Goal: Task Accomplishment & Management: Manage account settings

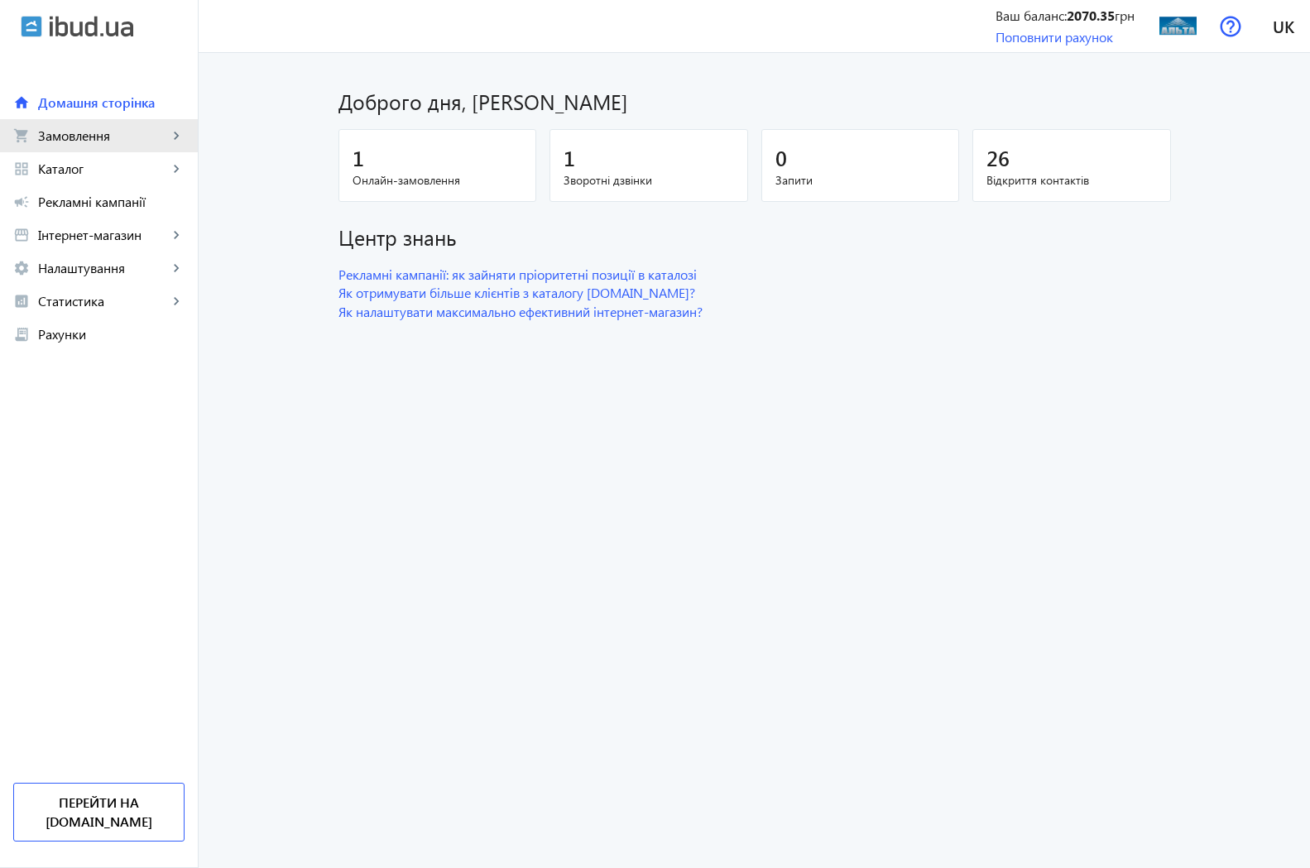
click at [81, 138] on span "Замовлення" at bounding box center [103, 135] width 130 height 17
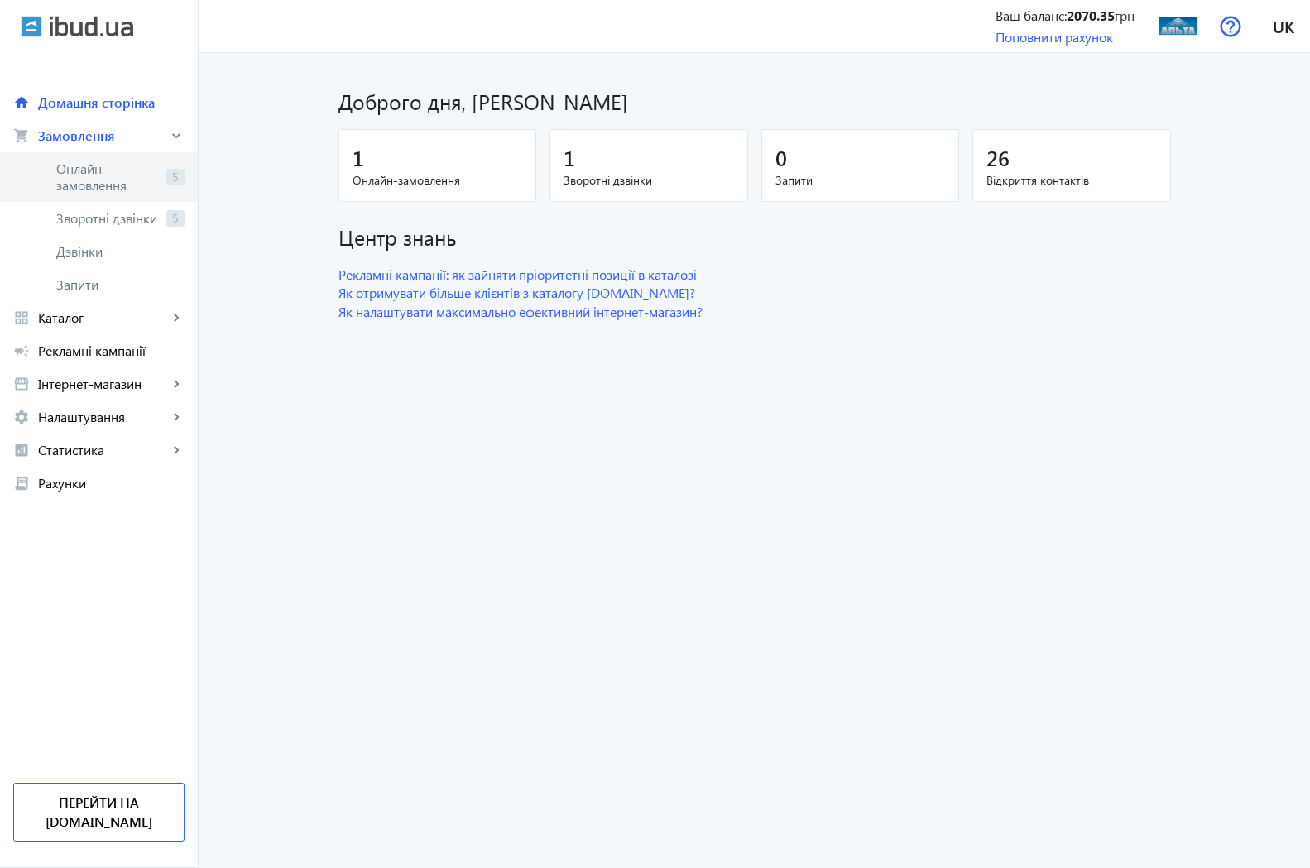
click at [90, 176] on span "Онлайн-замовлення" at bounding box center [107, 177] width 103 height 33
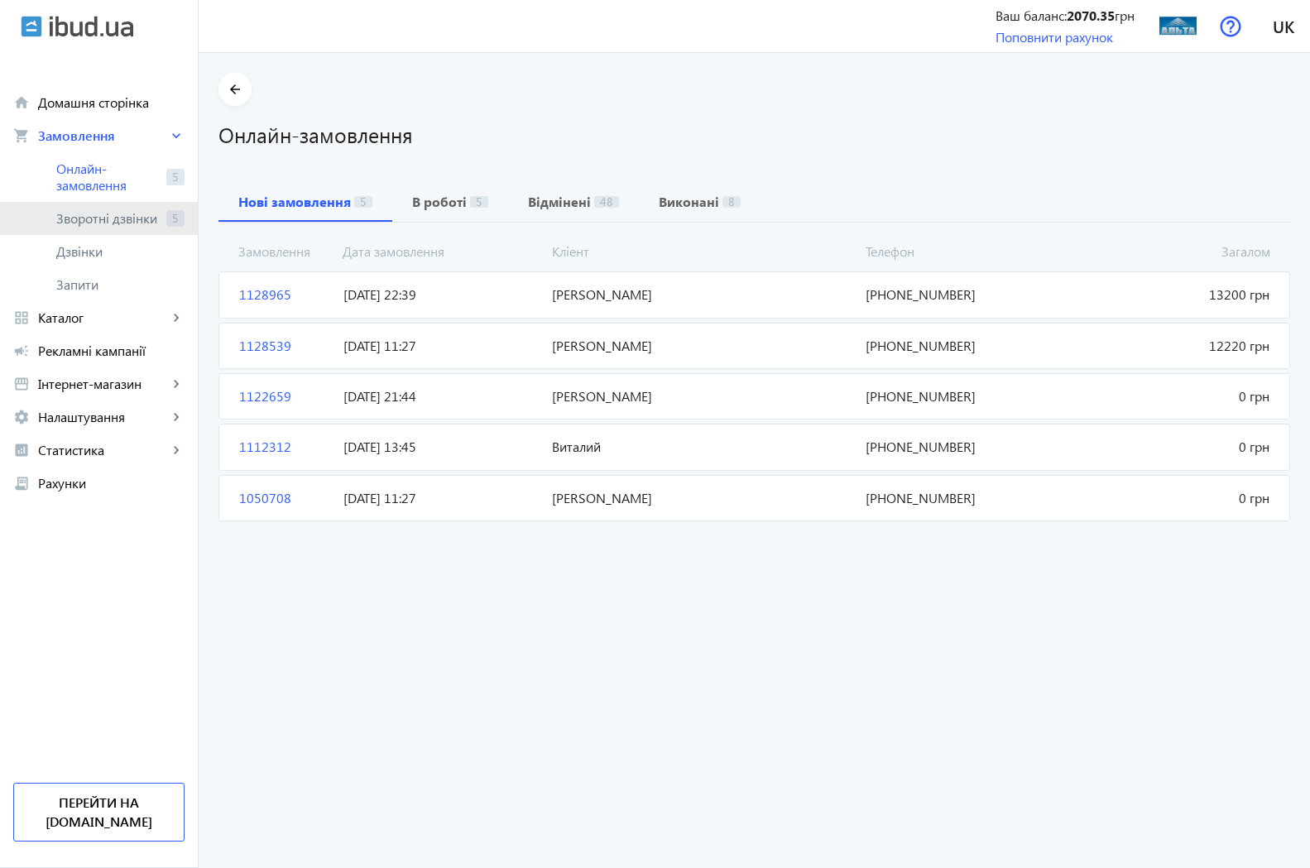
click at [88, 215] on span "Зворотні дзвінки" at bounding box center [107, 218] width 103 height 17
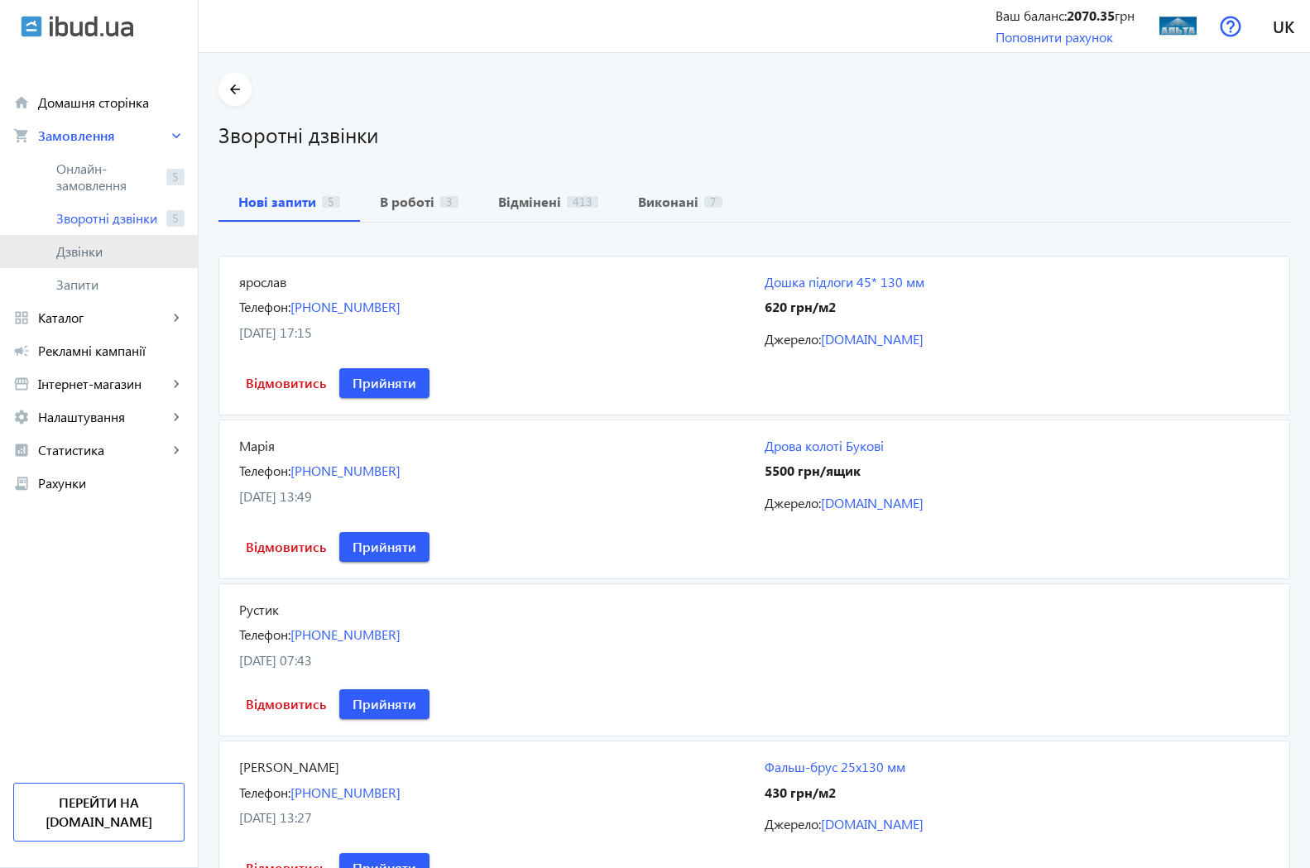
click at [84, 252] on span "Дзвінки" at bounding box center [120, 251] width 128 height 17
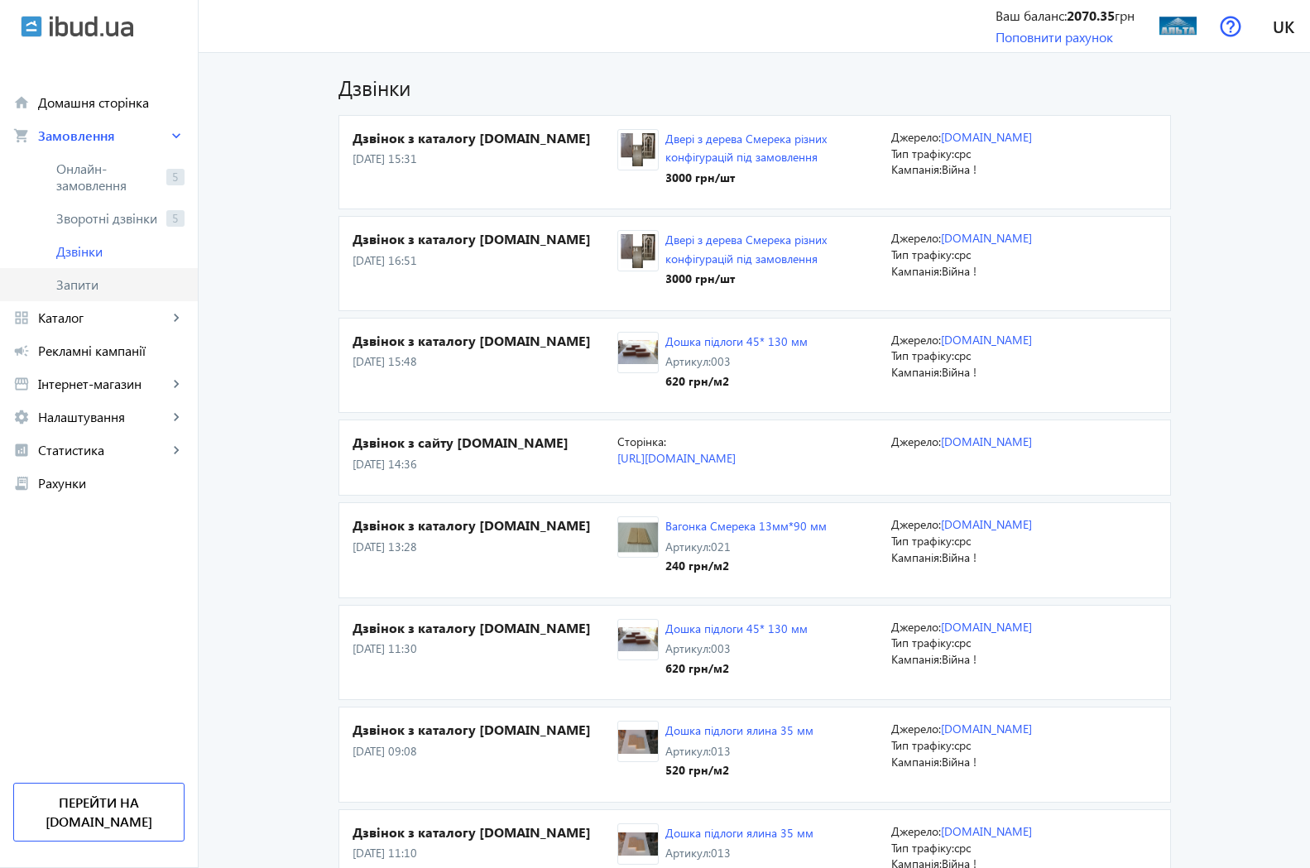
click at [85, 290] on span "Запити" at bounding box center [120, 284] width 128 height 17
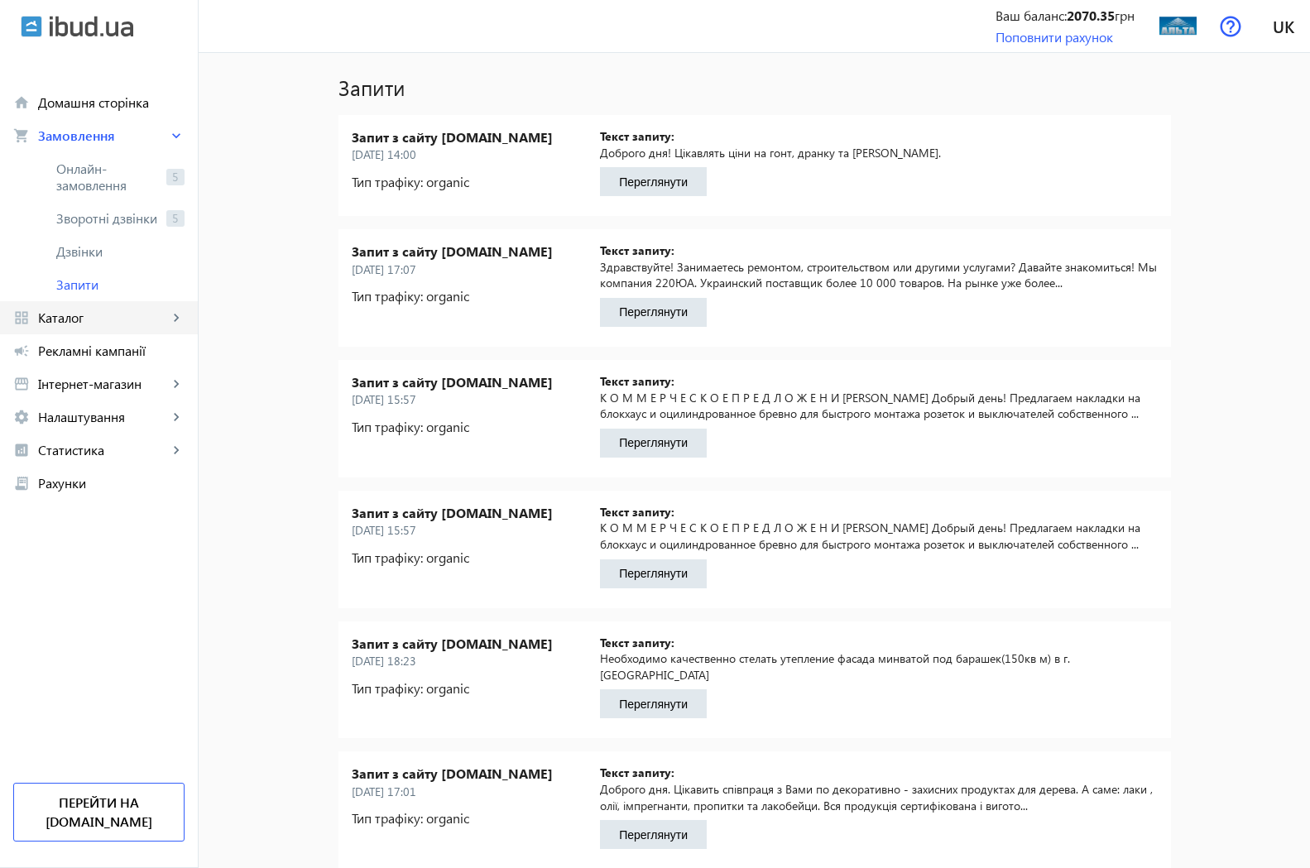
click at [80, 318] on span "Каталог" at bounding box center [103, 318] width 130 height 17
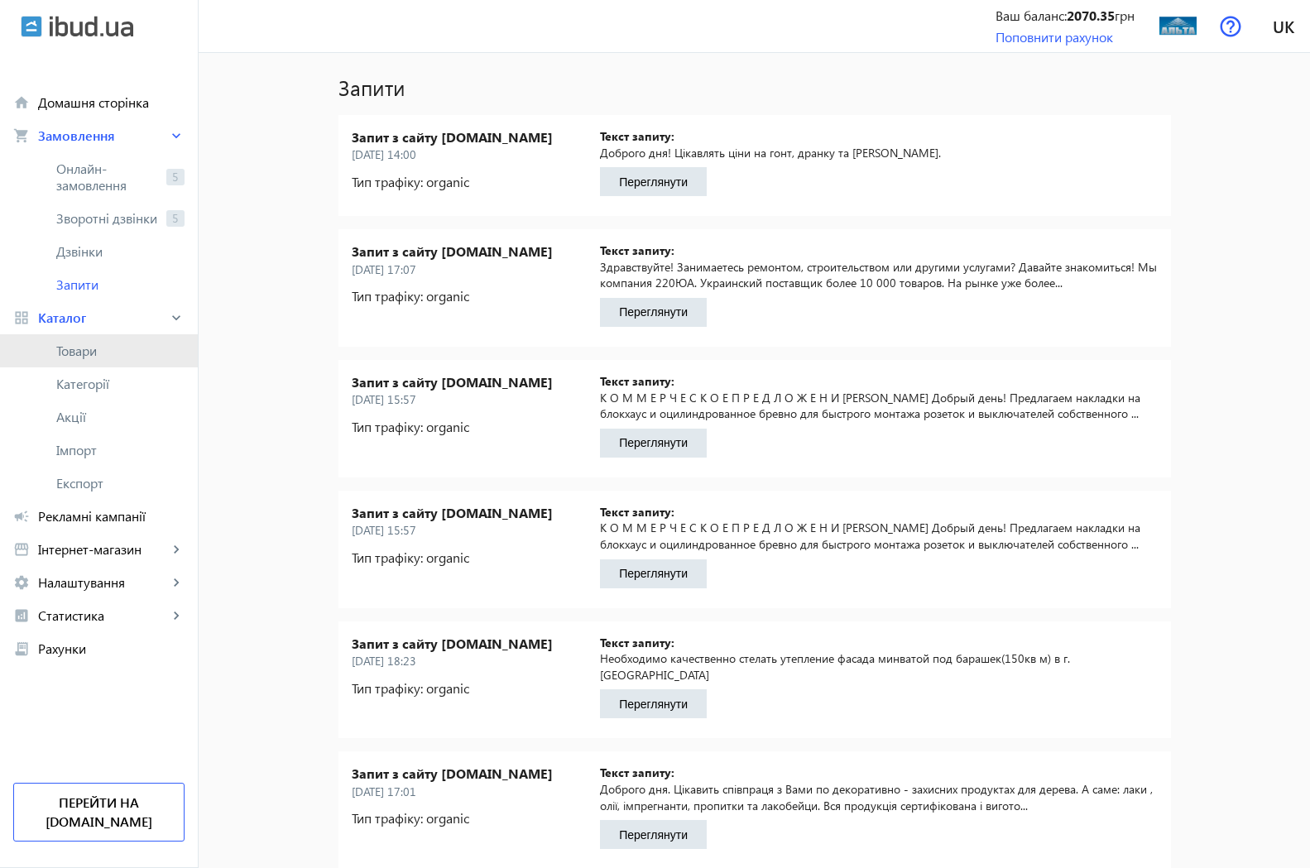
click at [80, 353] on span "Товари" at bounding box center [120, 351] width 128 height 17
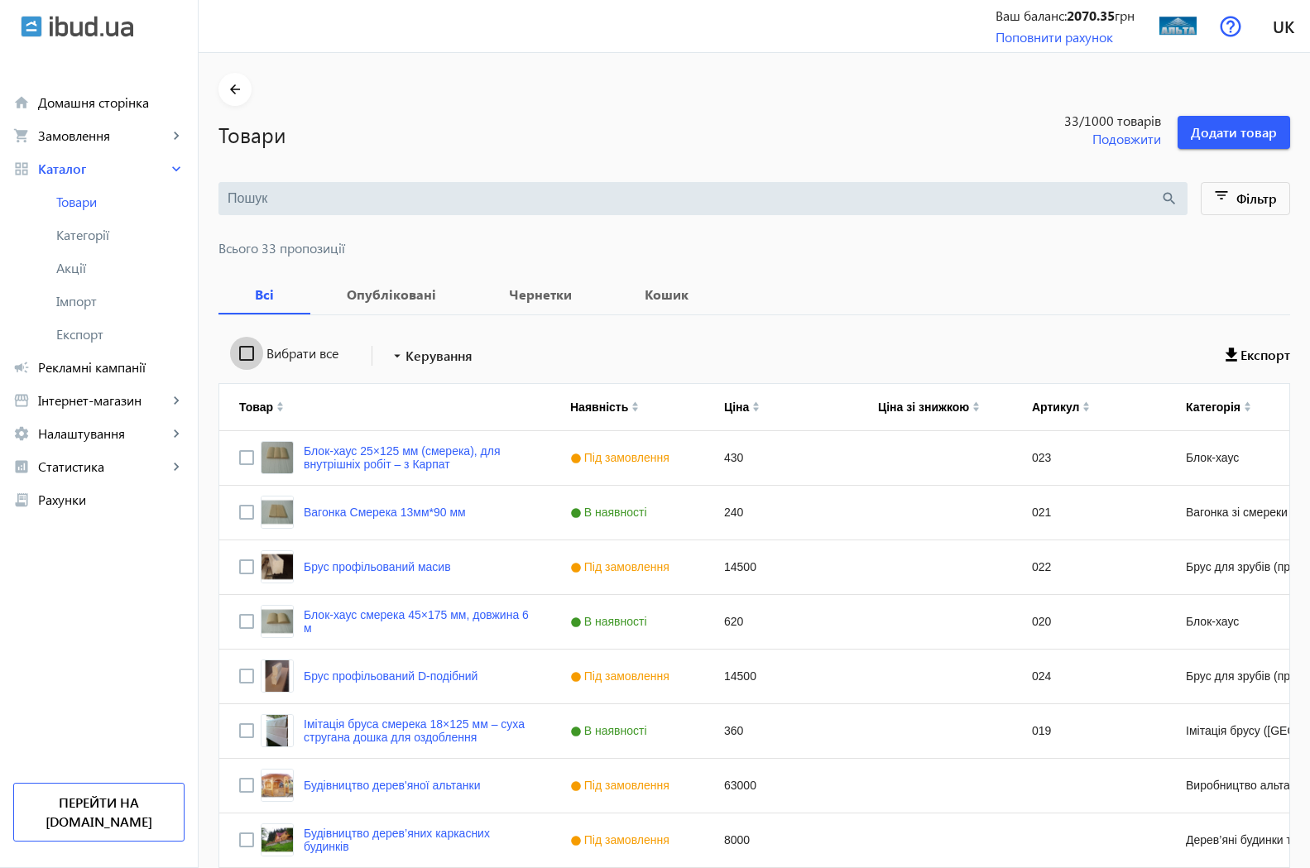
click at [233, 356] on input "Вибрати все" at bounding box center [246, 353] width 33 height 33
checkbox input "true"
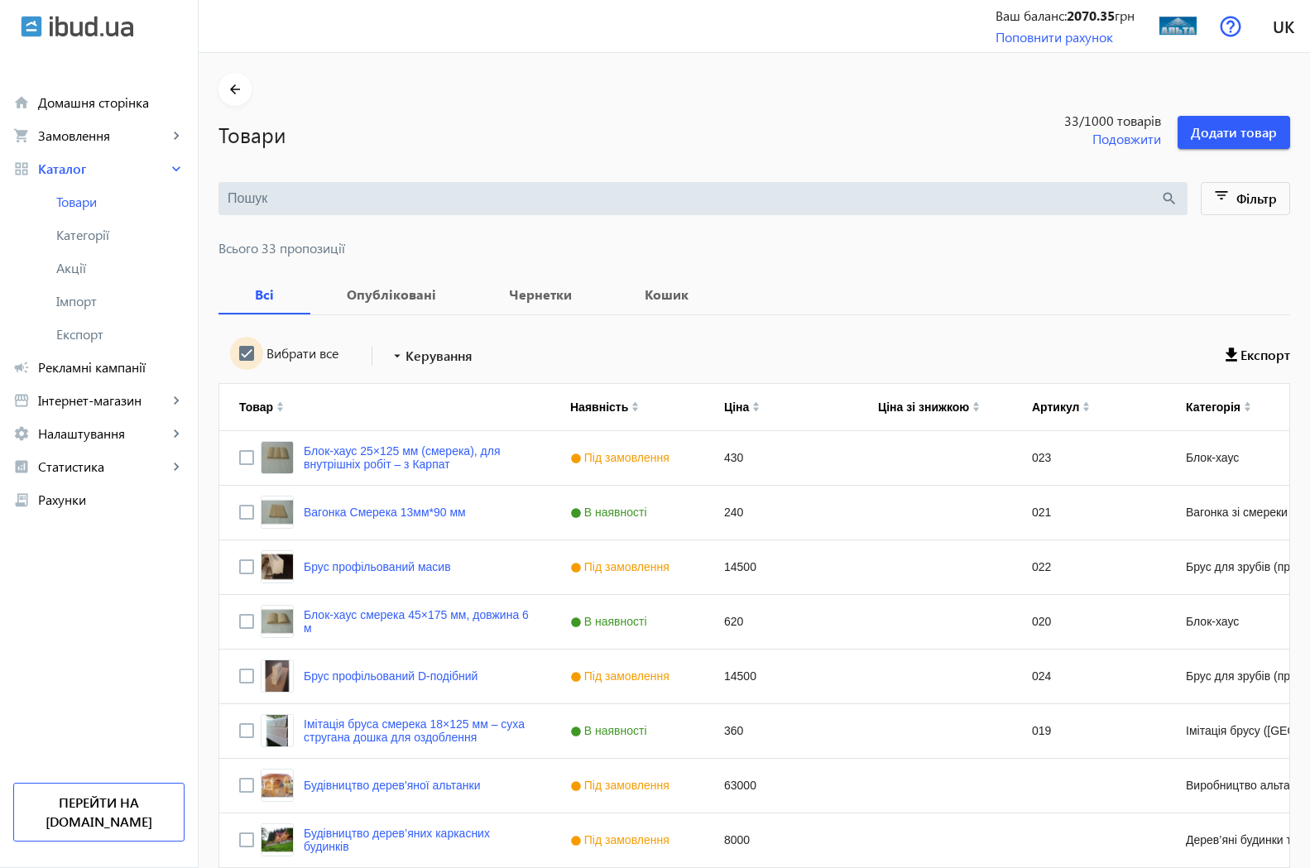
checkbox input "true"
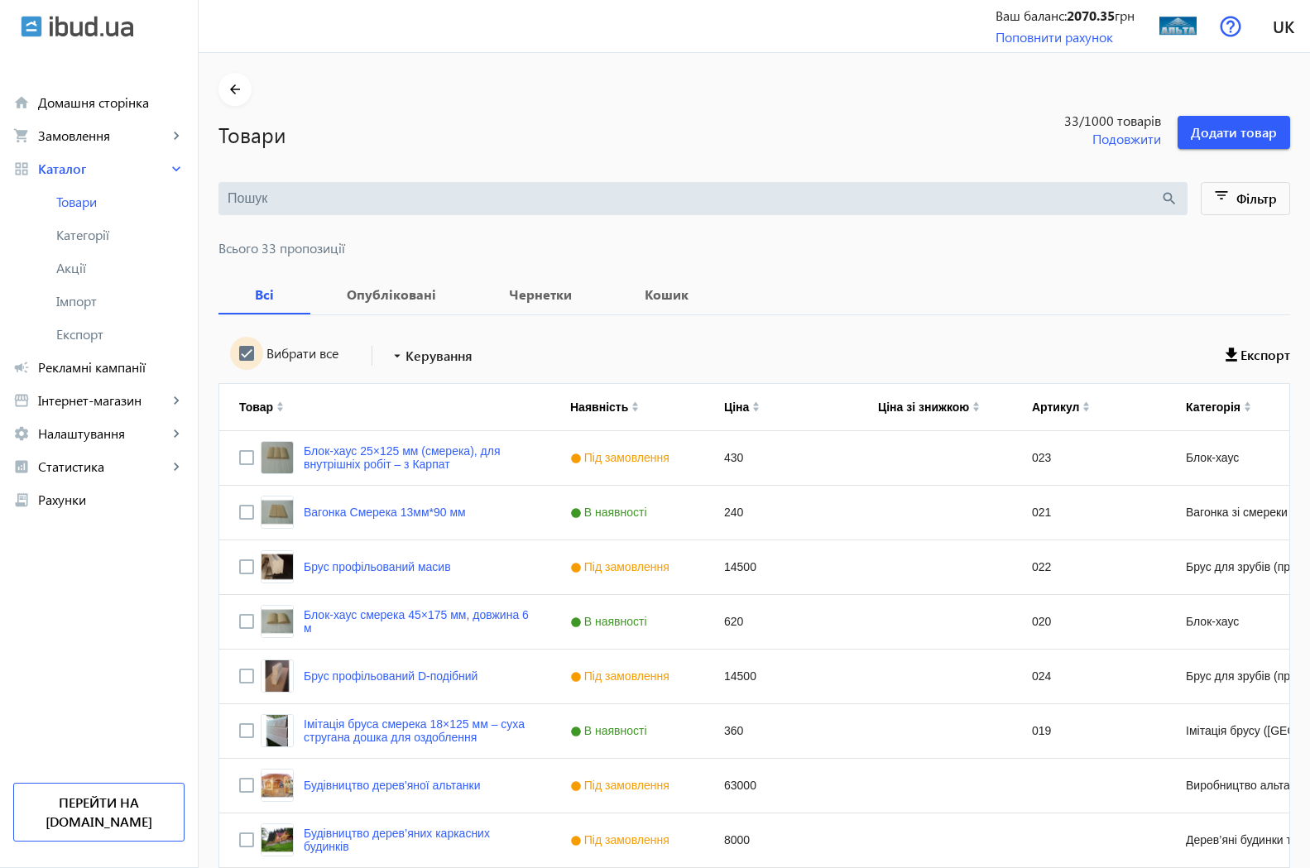
checkbox input "true"
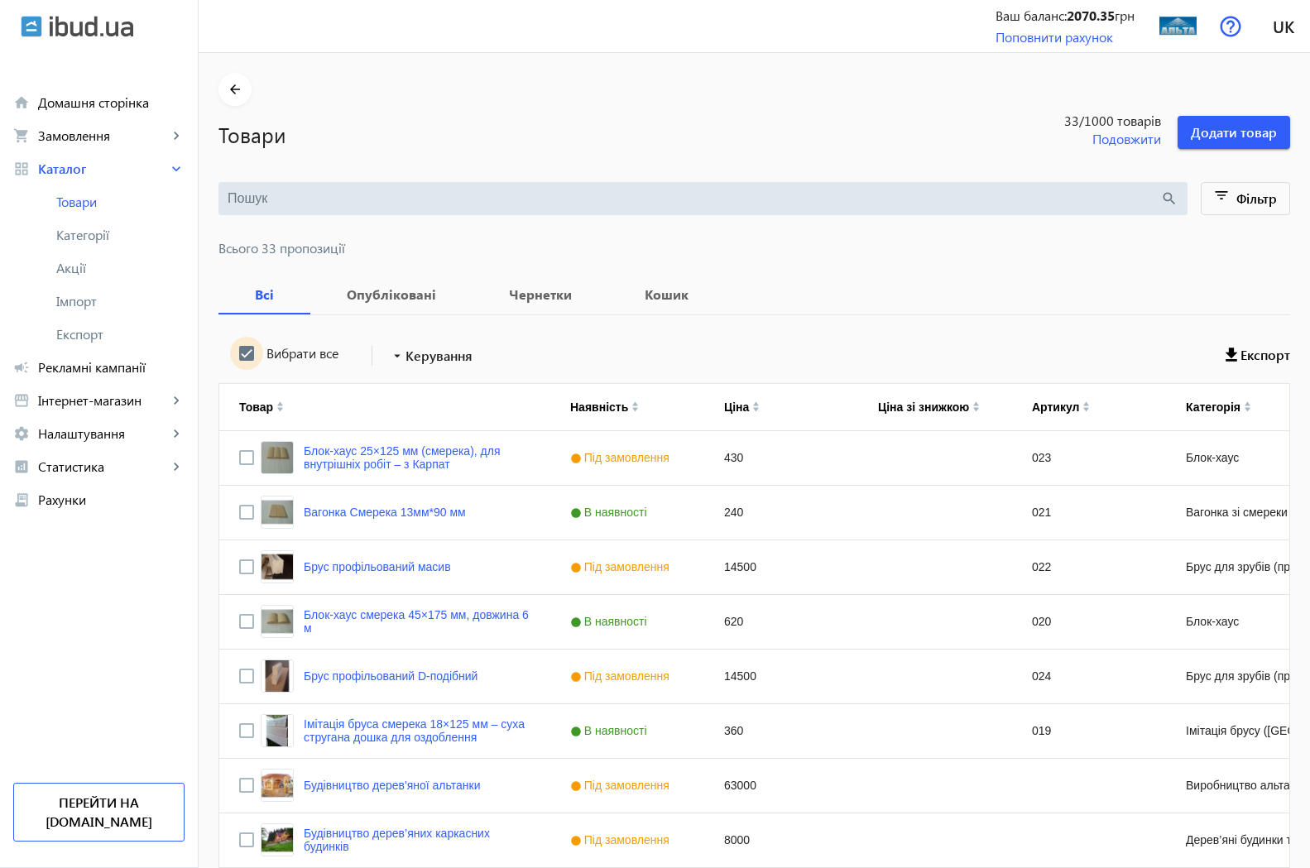
checkbox input "true"
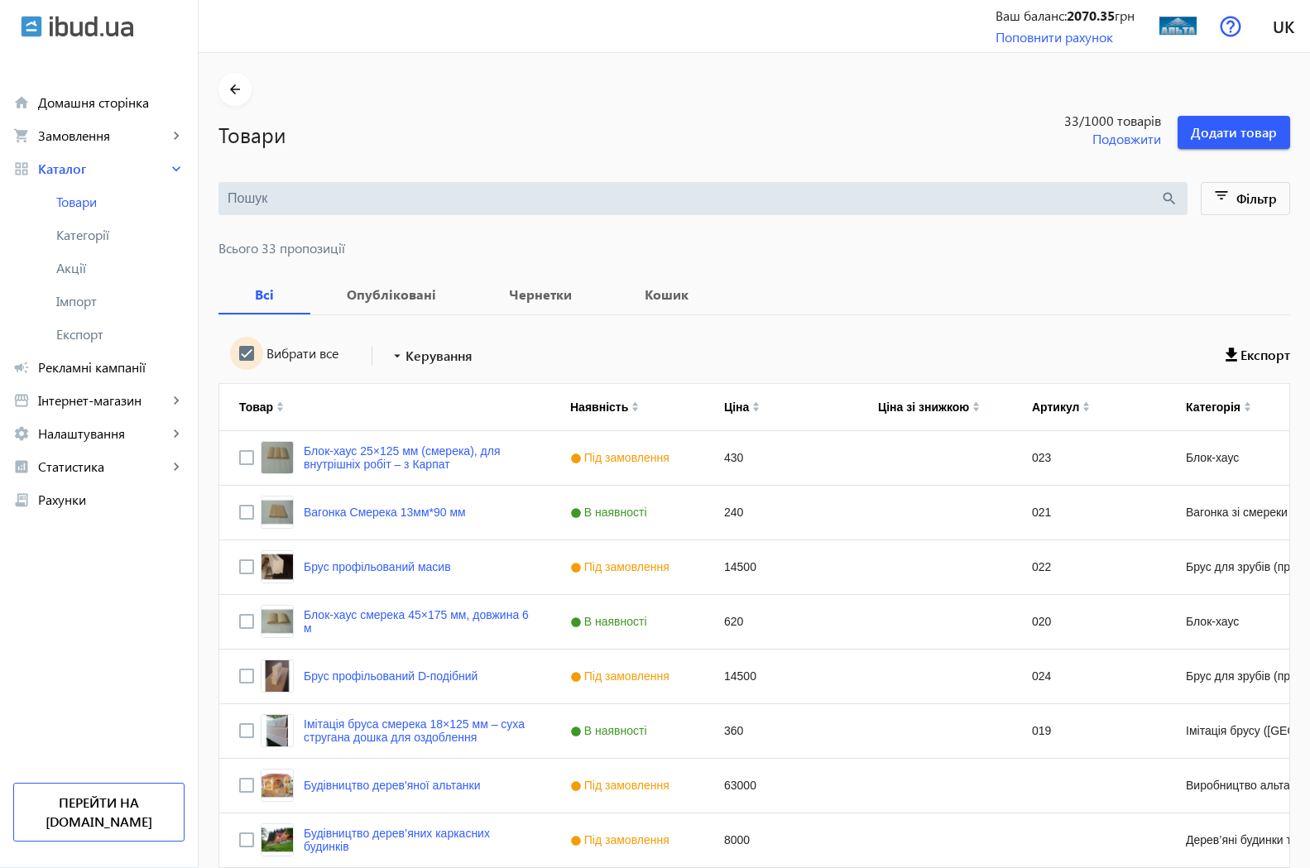
checkbox input "true"
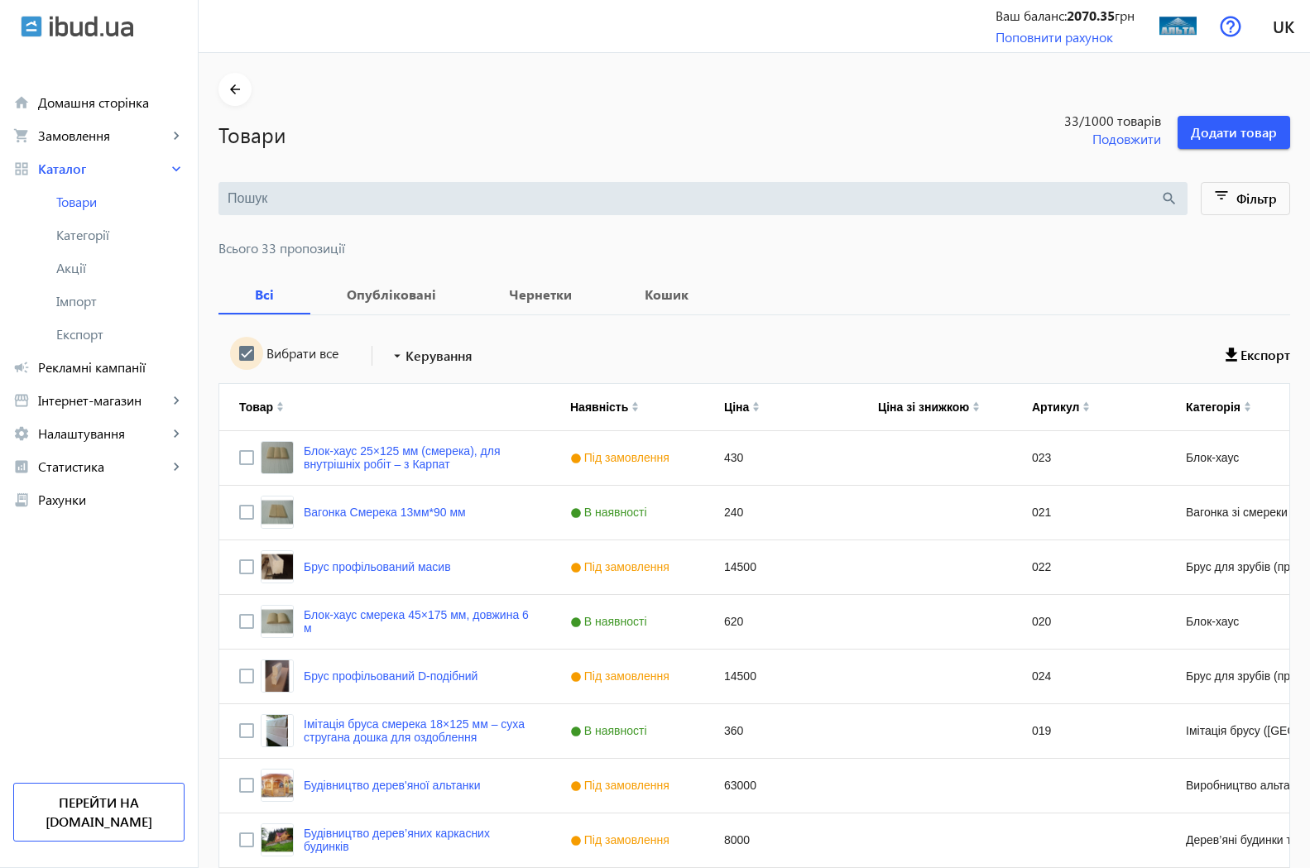
checkbox input "true"
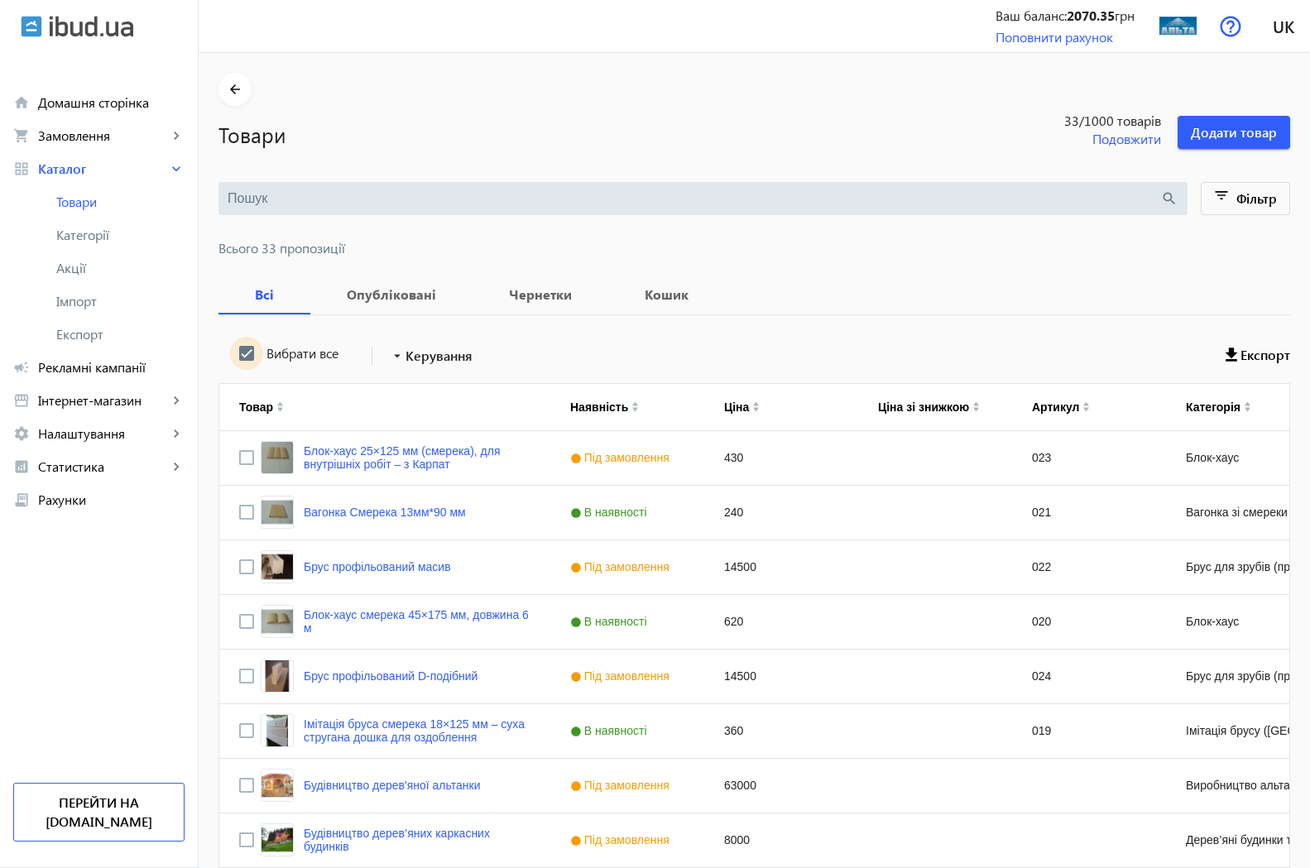
checkbox input "true"
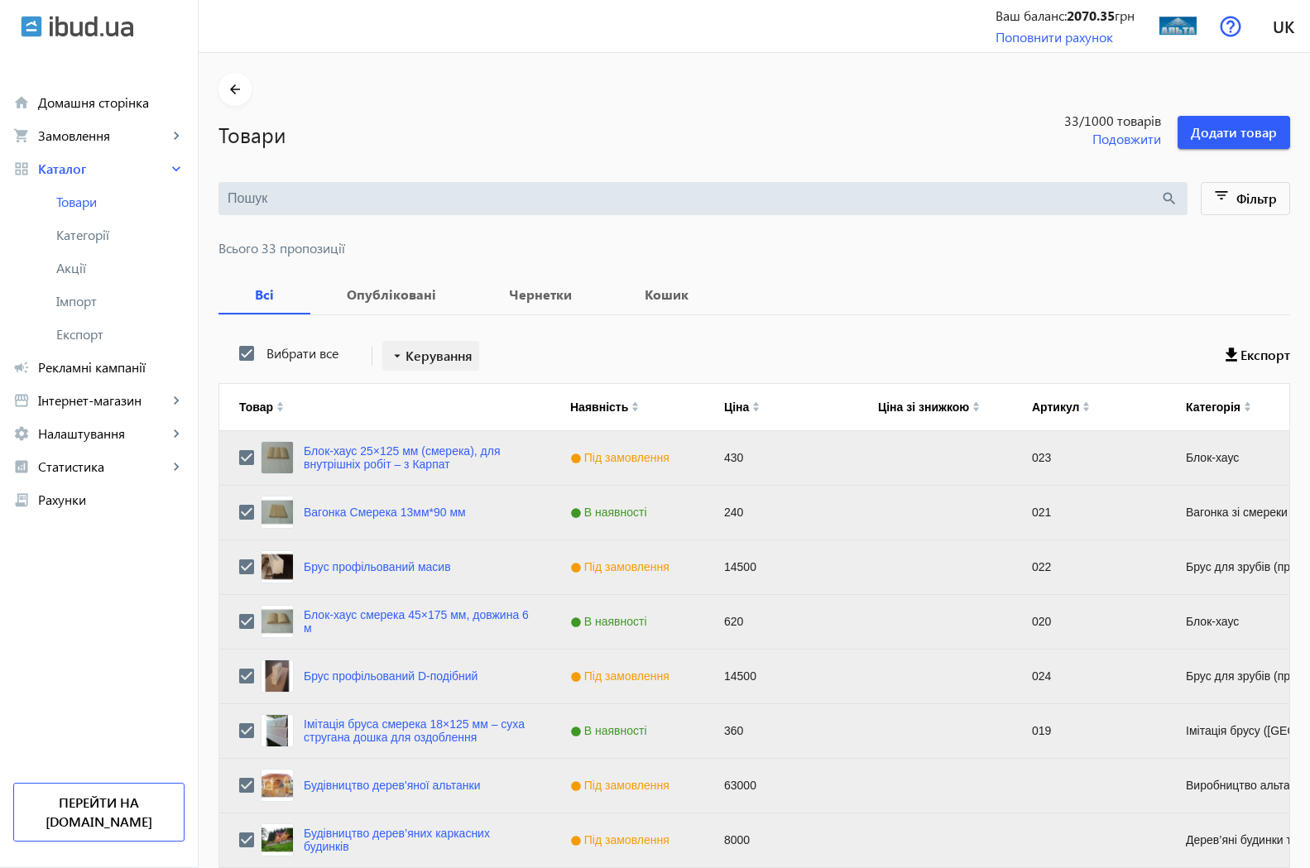
click at [406, 360] on span "Керування" at bounding box center [439, 356] width 67 height 20
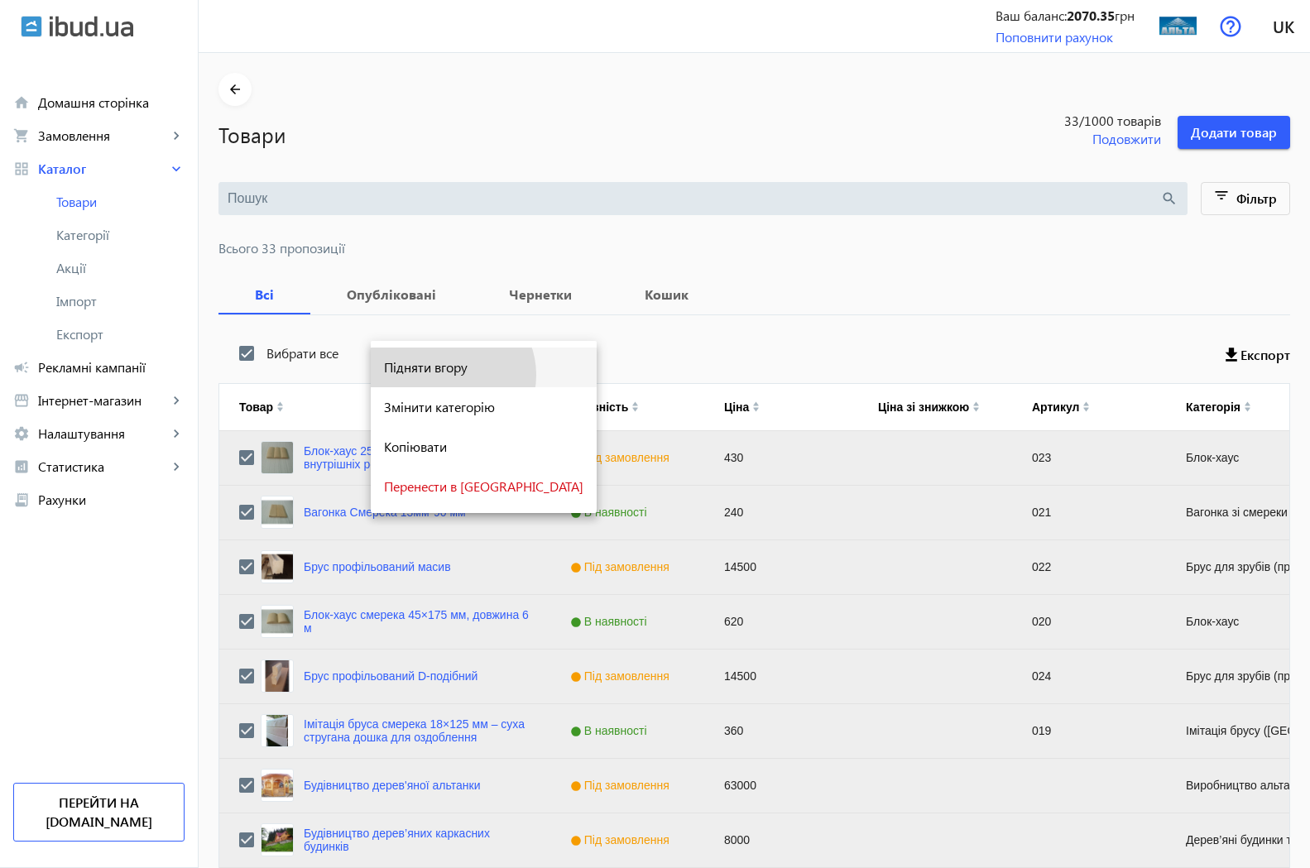
click at [451, 374] on span "Підняти вгору" at bounding box center [483, 367] width 199 height 13
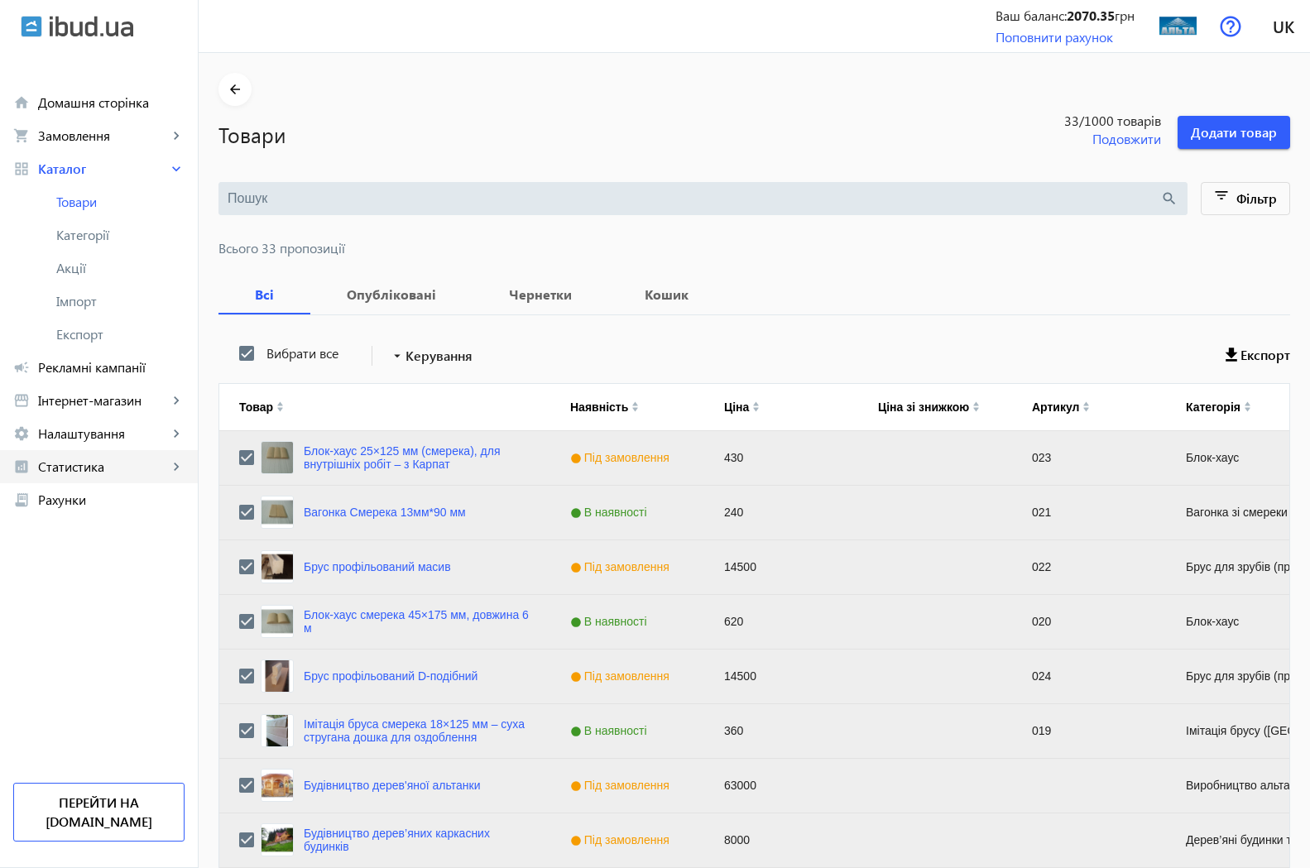
click at [74, 468] on span "Статистика" at bounding box center [103, 467] width 130 height 17
click at [74, 371] on span "Рекламні кампанії" at bounding box center [111, 367] width 147 height 17
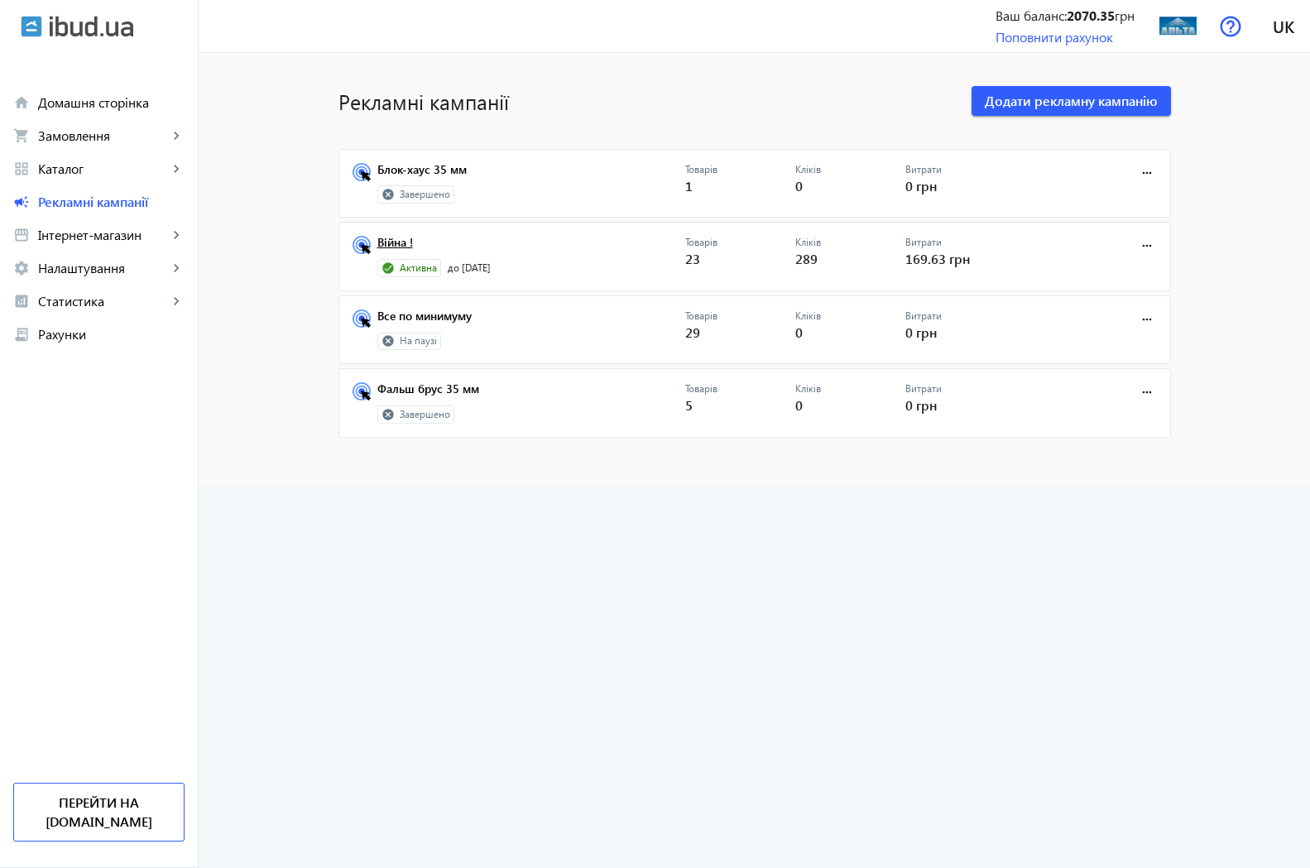
click at [406, 240] on link "Війна !" at bounding box center [531, 247] width 308 height 23
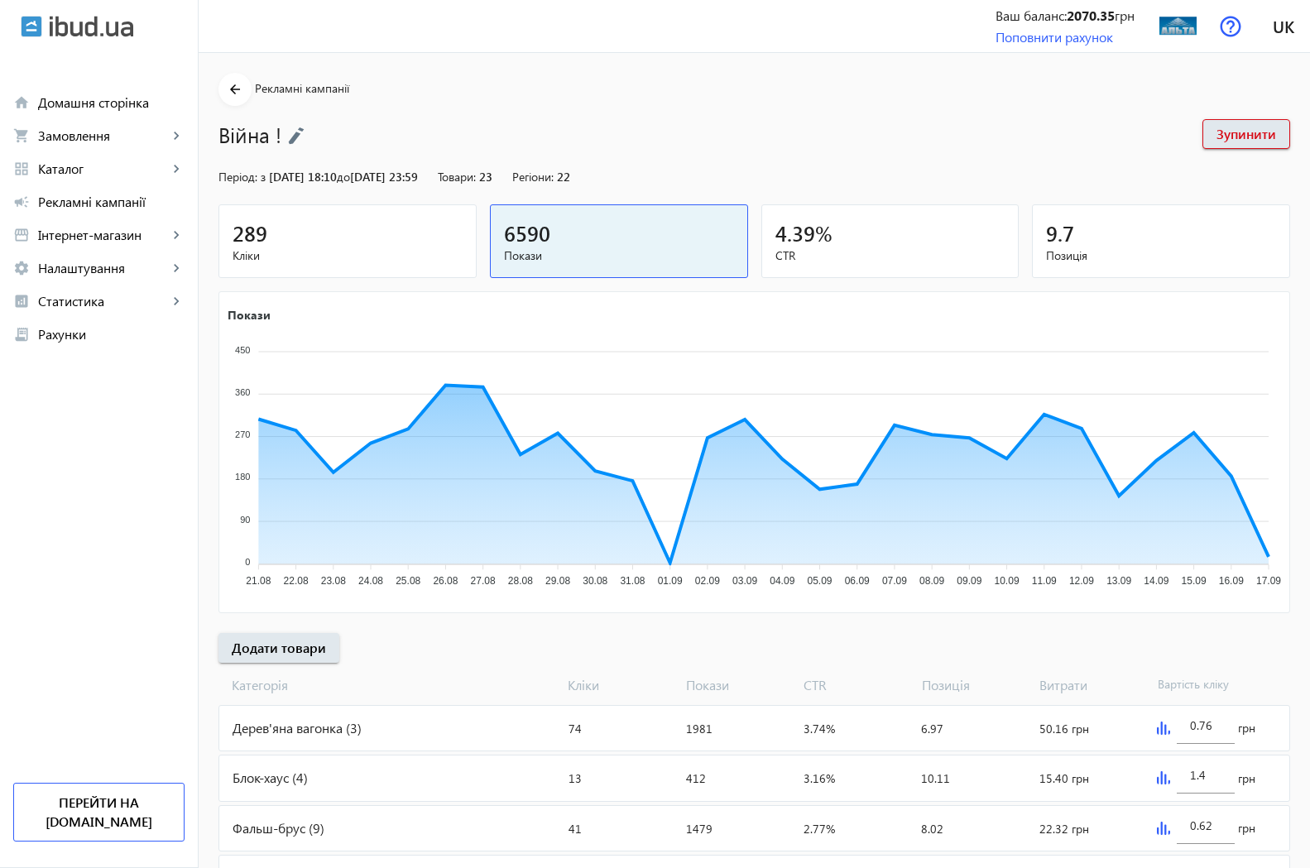
click at [238, 247] on span "289" at bounding box center [250, 232] width 35 height 27
